Goal: Transaction & Acquisition: Obtain resource

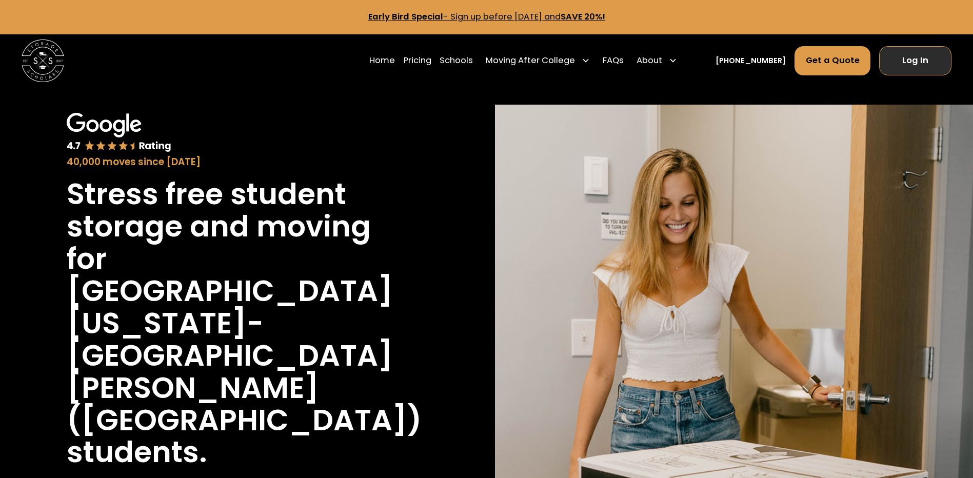
click at [908, 57] on link "Log In" at bounding box center [915, 60] width 72 height 29
click at [839, 57] on link "Get a Quote" at bounding box center [833, 60] width 76 height 29
click at [624, 57] on link "FAQs" at bounding box center [613, 61] width 21 height 30
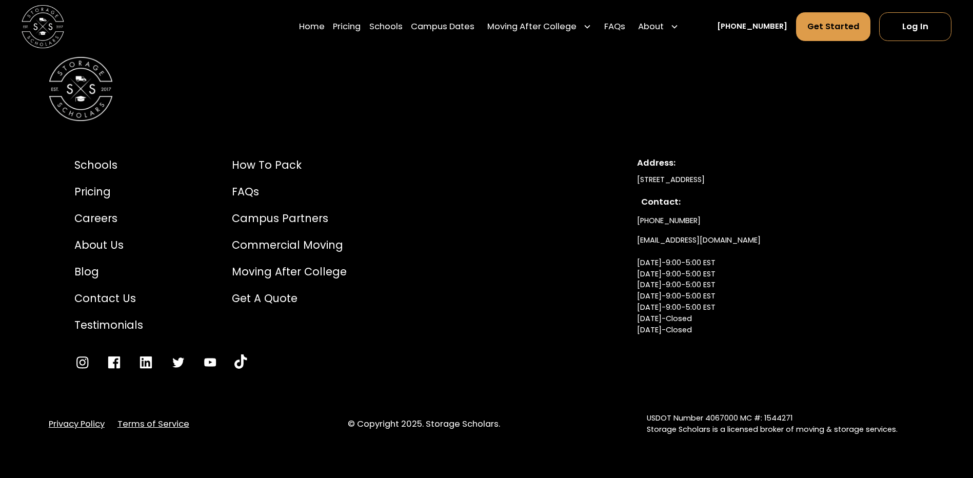
scroll to position [1031, 0]
click at [252, 295] on div "Get a Quote" at bounding box center [289, 298] width 115 height 16
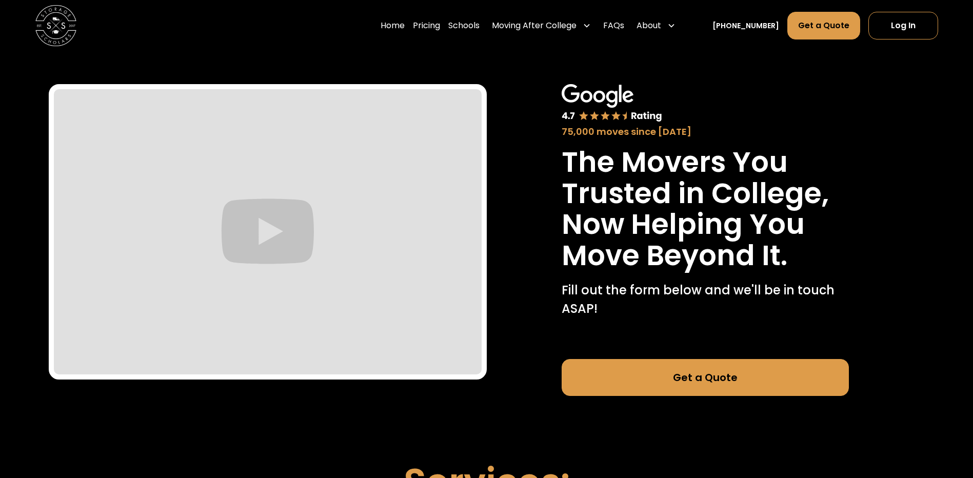
click at [708, 377] on link "Get a Quote" at bounding box center [705, 377] width 287 height 37
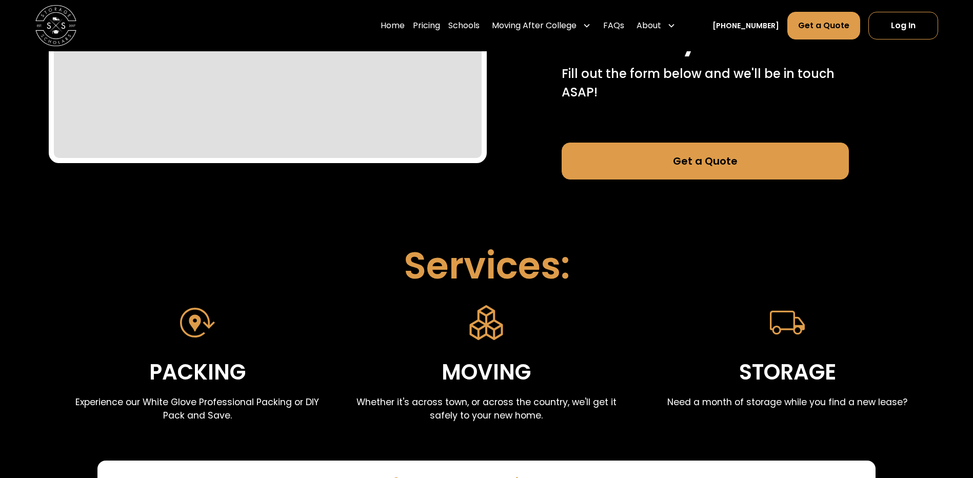
scroll to position [216, 0]
click at [813, 19] on link "Get a Quote" at bounding box center [823, 26] width 73 height 28
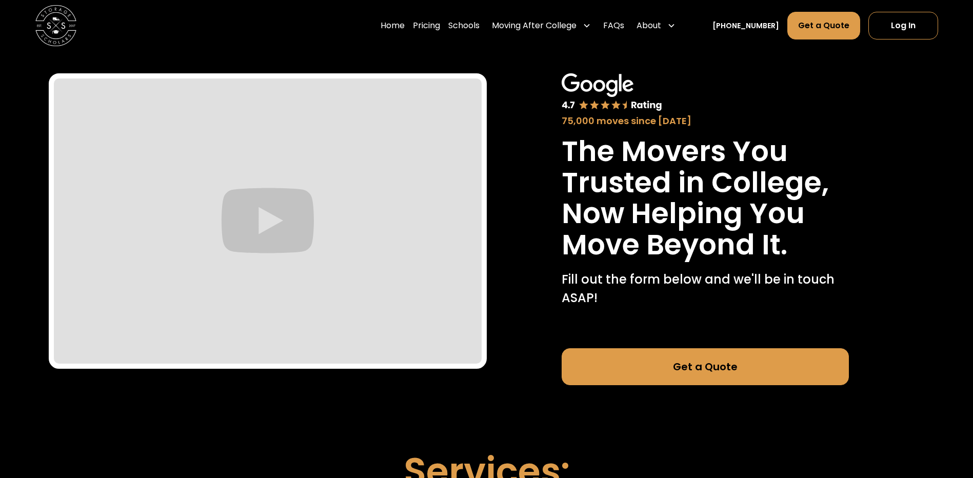
scroll to position [0, 0]
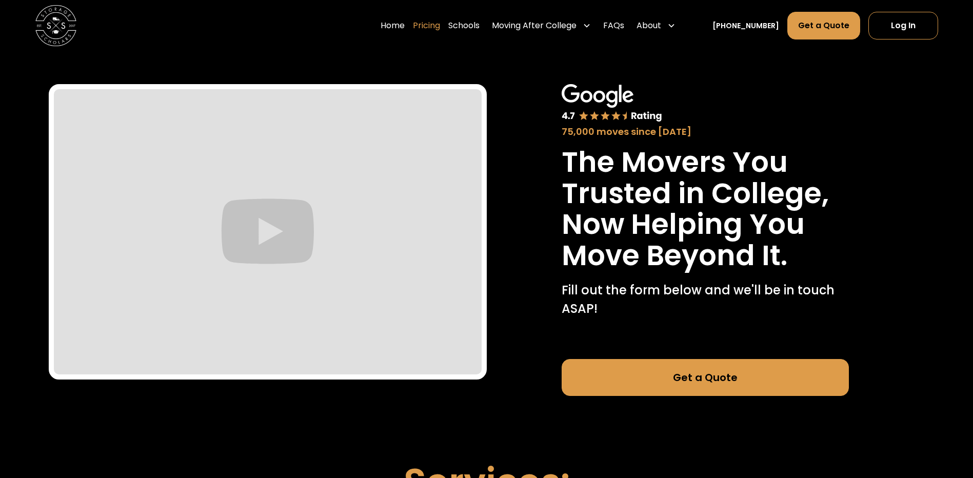
click at [440, 25] on link "Pricing" at bounding box center [426, 25] width 27 height 29
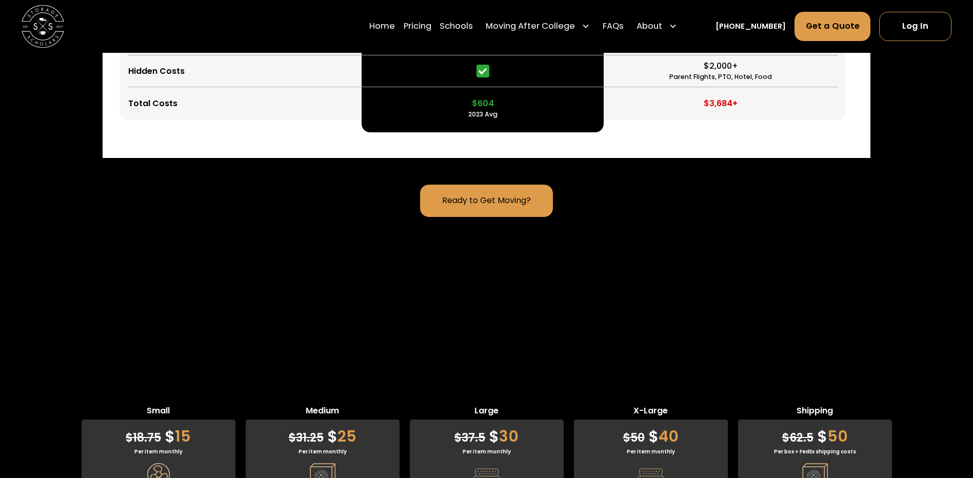
scroll to position [3207, 0]
